Goal: Find specific page/section: Find specific page/section

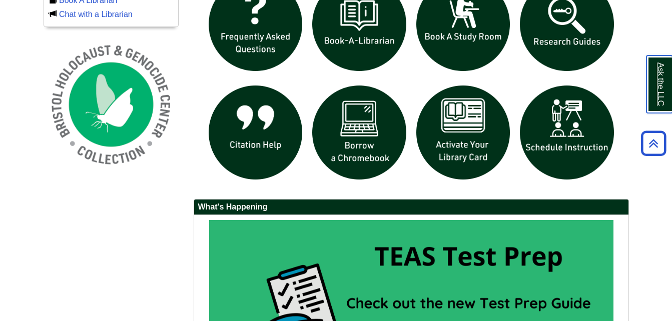
scroll to position [733, 0]
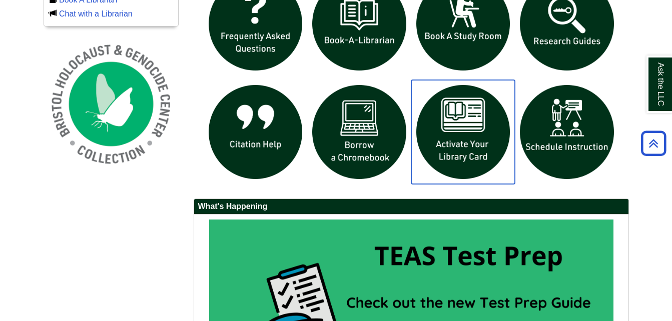
click at [441, 144] on img "slideshow" at bounding box center [463, 132] width 104 height 104
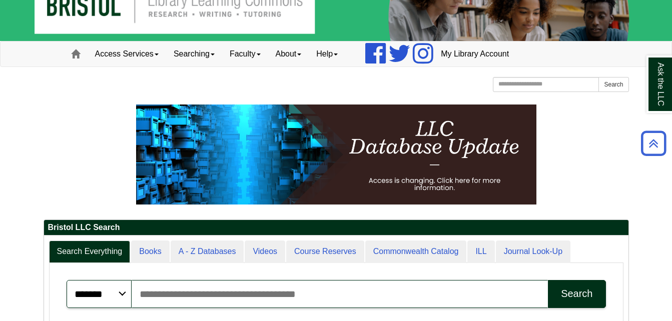
scroll to position [0, 0]
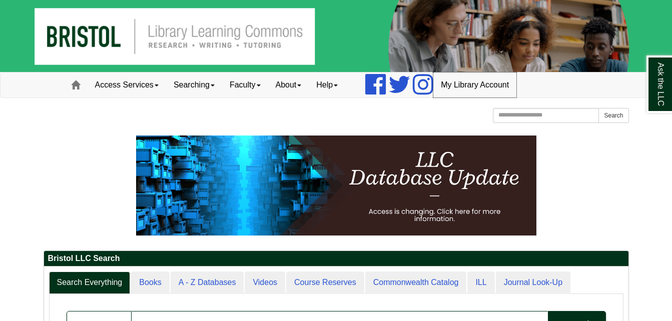
click at [465, 82] on link "My Library Account" at bounding box center [474, 85] width 83 height 25
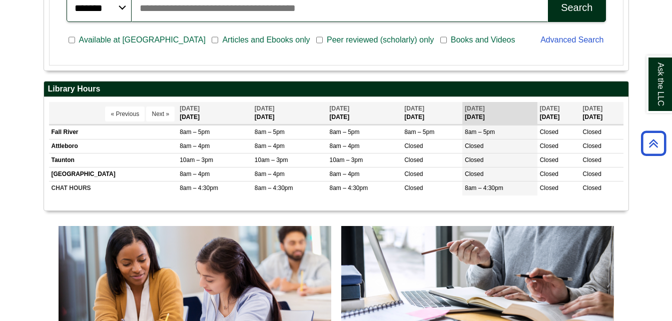
scroll to position [322, 0]
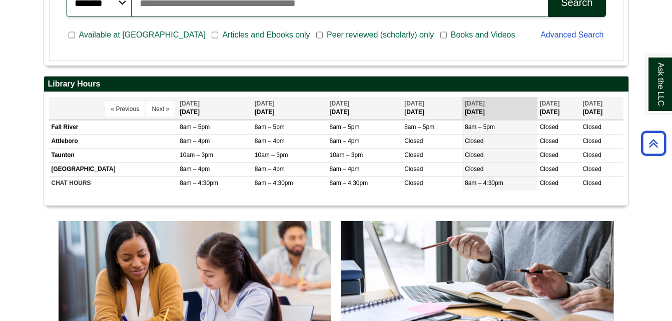
click at [218, 30] on span "Articles and Ebooks only" at bounding box center [266, 35] width 96 height 12
click at [100, 35] on span "Available at [GEOGRAPHIC_DATA]" at bounding box center [142, 35] width 135 height 12
click at [556, 35] on link "Advanced Search" at bounding box center [571, 35] width 63 height 9
